Goal: Transaction & Acquisition: Book appointment/travel/reservation

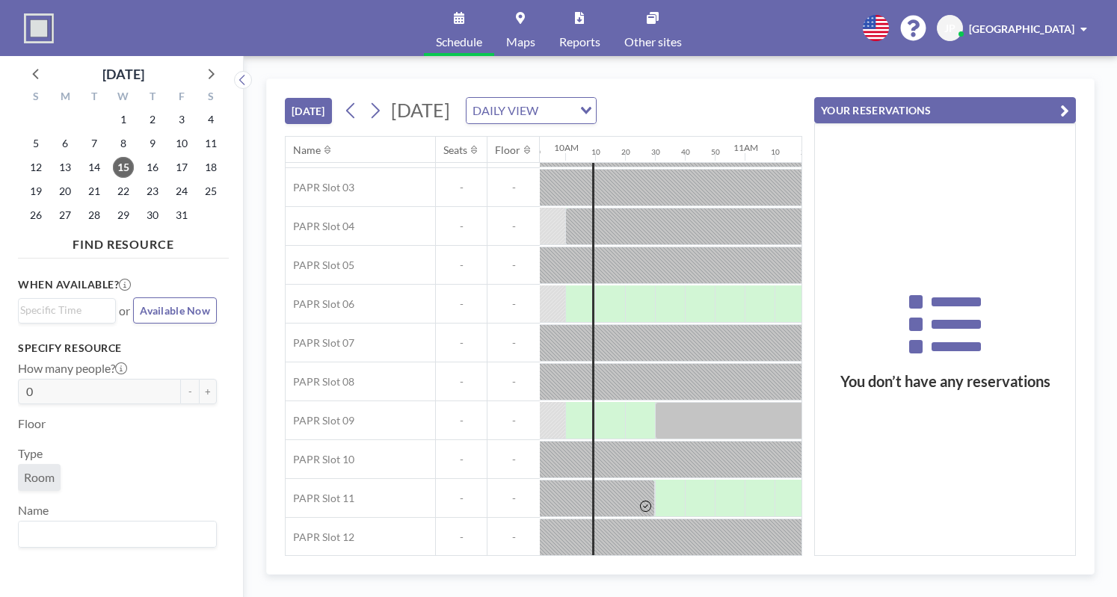
scroll to position [117, 1769]
drag, startPoint x: 501, startPoint y: 557, endPoint x: 536, endPoint y: 553, distance: 35.4
click at [537, 553] on div "[DATE] [DATE] DAILY VIEW Loading... Name Seats Floor 12AM 10 20 30 40 50 1AM 10…" at bounding box center [680, 327] width 829 height 497
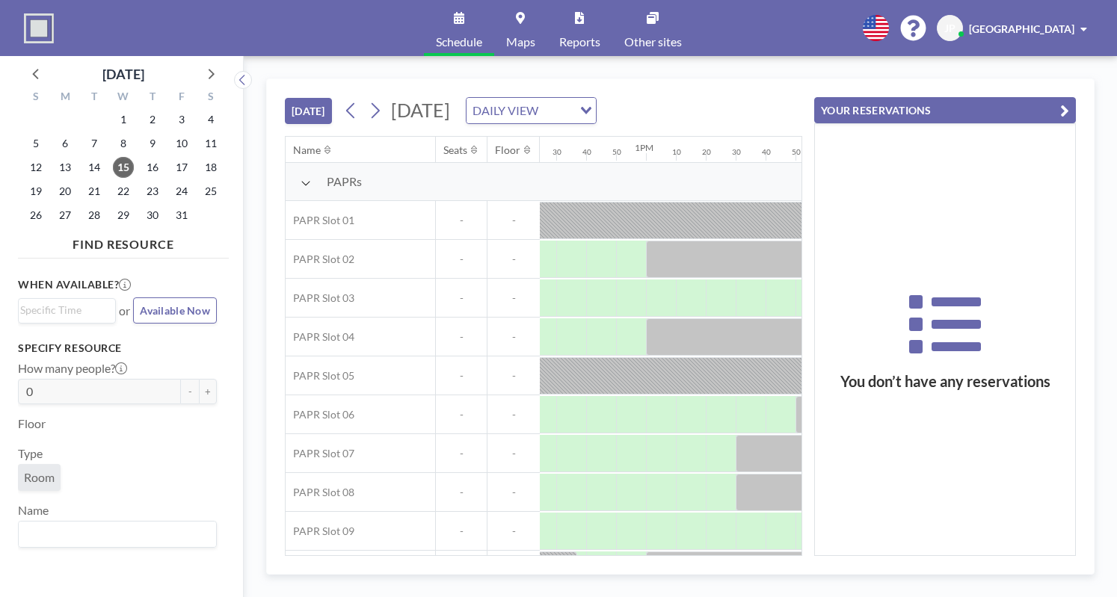
scroll to position [0, 2394]
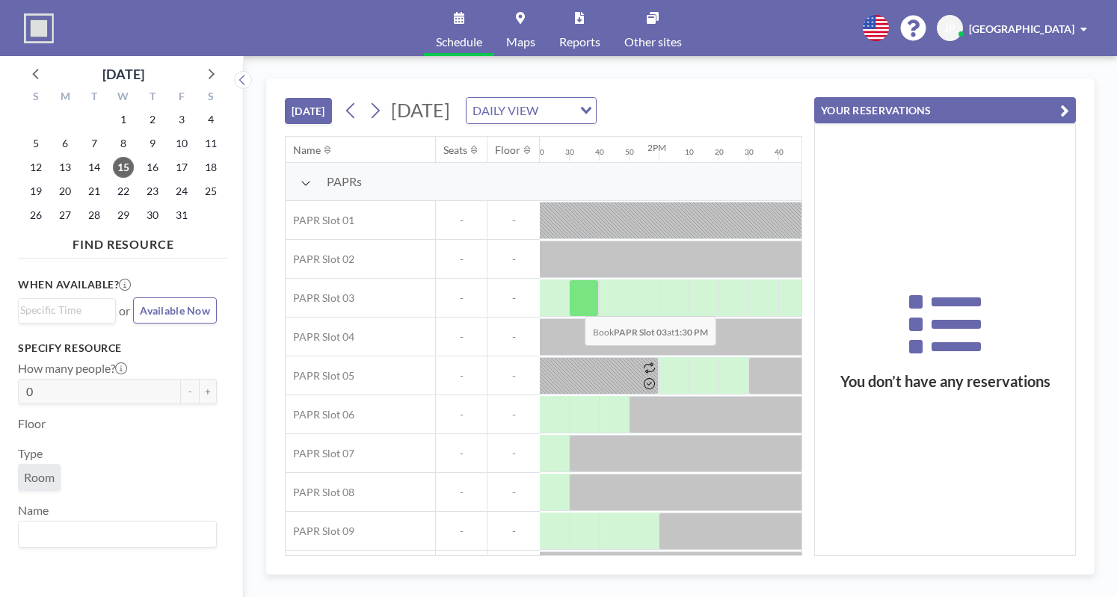
click at [573, 304] on div at bounding box center [584, 298] width 30 height 37
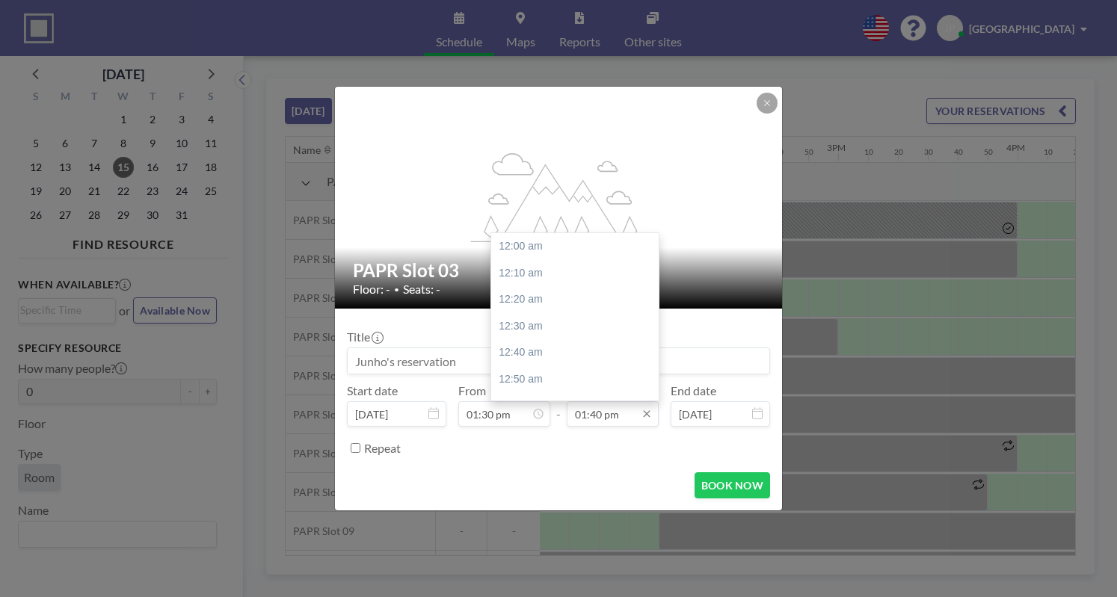
scroll to position [2183, 0]
click at [621, 411] on input "01:40 pm" at bounding box center [613, 414] width 92 height 25
click at [540, 332] on div "05:00 pm" at bounding box center [578, 339] width 175 height 27
type input "05:00 pm"
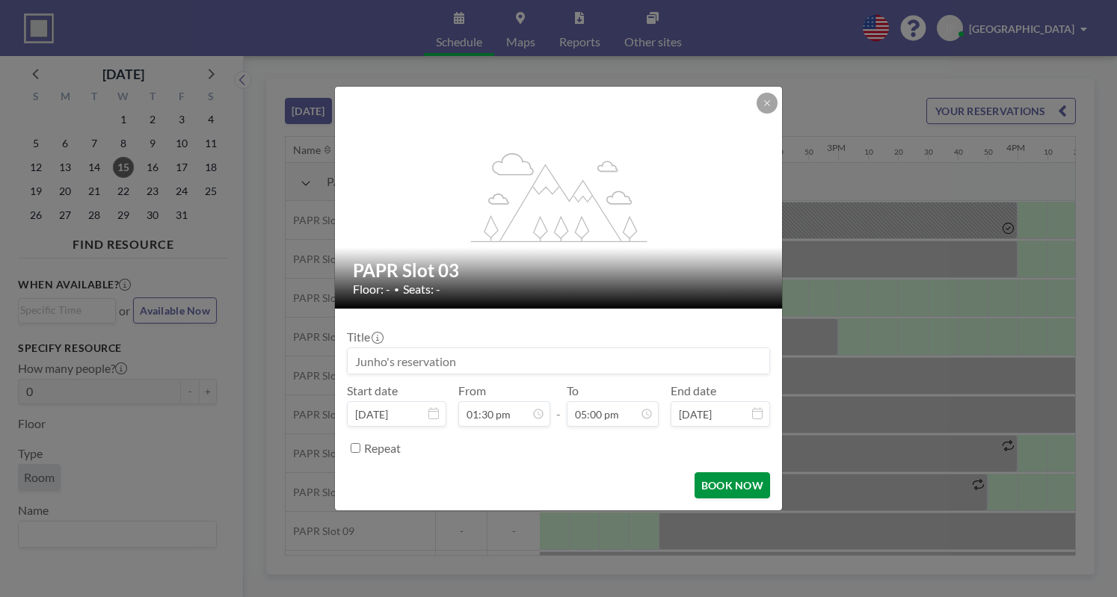
click at [731, 485] on button "BOOK NOW" at bounding box center [733, 486] width 76 height 26
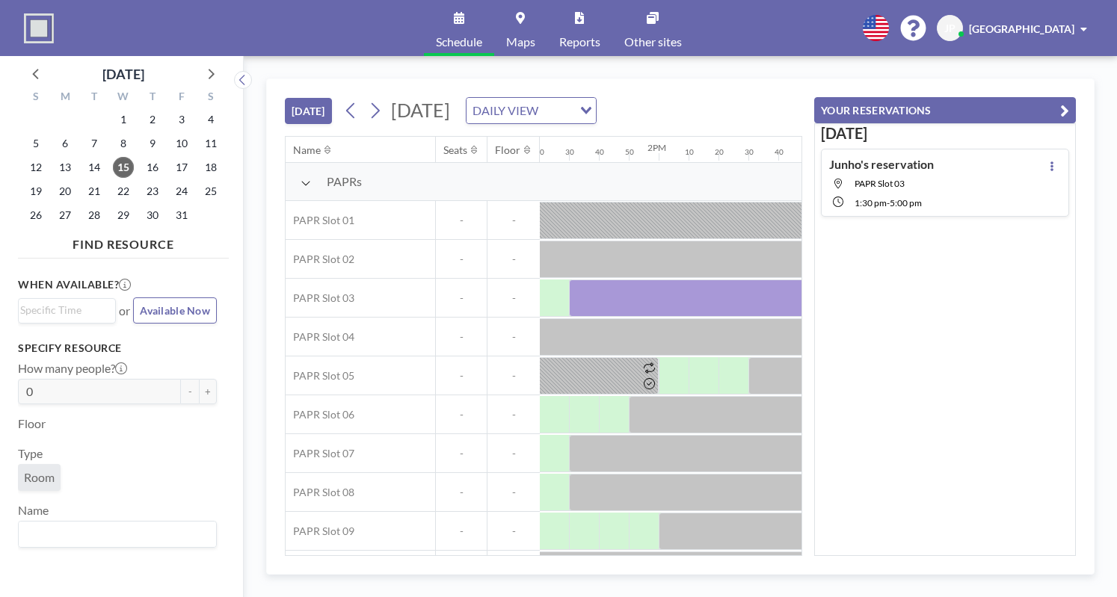
click at [1068, 105] on icon "button" at bounding box center [1064, 111] width 9 height 18
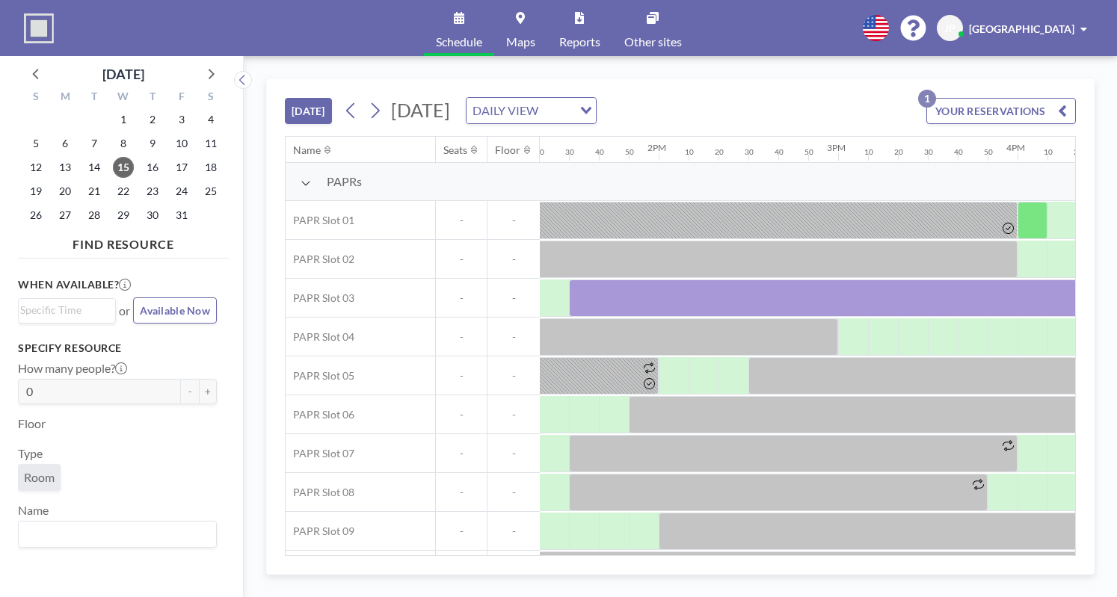
click at [354, 45] on div "Schedule Maps Reports Other sites English Polski 日本語 Española [GEOGRAPHIC_DATA]" at bounding box center [558, 28] width 1117 height 56
